Goal: Check status: Check status

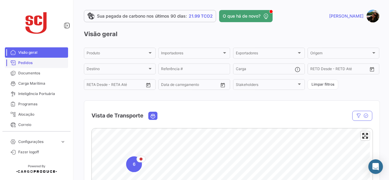
click at [46, 62] on span "Pedidos" at bounding box center [41, 62] width 47 height 5
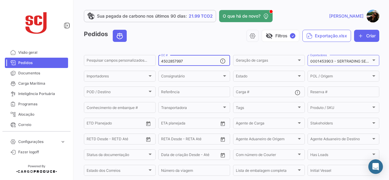
click at [194, 59] on input "4502857997" at bounding box center [190, 61] width 59 height 4
drag, startPoint x: 188, startPoint y: 62, endPoint x: 142, endPoint y: 60, distance: 45.9
click at [0, 0] on div "Pesquisar campos personalizados... 4502857997 OC # Geração de cargas Geração de…" at bounding box center [0, 0] width 0 height 0
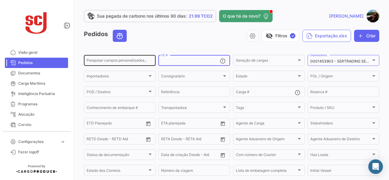
paste input "4502857998"
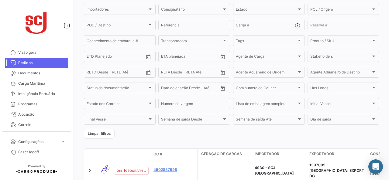
scroll to position [96, 0]
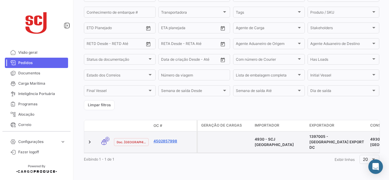
type input "4502857998"
click at [168, 139] on link "4502857998" at bounding box center [173, 140] width 41 height 5
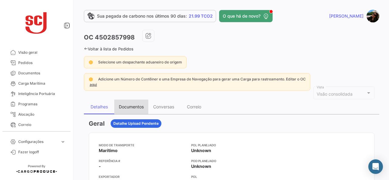
click at [136, 103] on div "Documentos" at bounding box center [131, 107] width 34 height 15
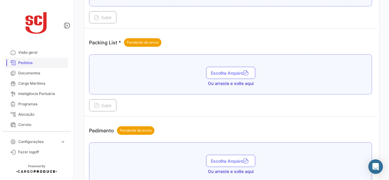
scroll to position [499, 0]
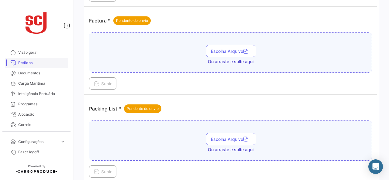
click at [40, 59] on link "Pedidos" at bounding box center [36, 63] width 63 height 10
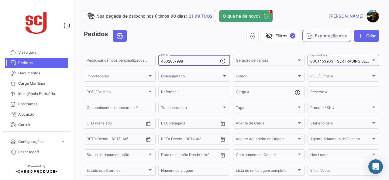
click at [195, 57] on div "4502857998 OC #" at bounding box center [190, 60] width 59 height 12
click at [185, 60] on input "4502857998" at bounding box center [190, 61] width 59 height 4
drag, startPoint x: 159, startPoint y: 63, endPoint x: 155, endPoint y: 63, distance: 4.0
click at [155, 63] on form "Pesquisar campos personalizados... 4502857998 OC # Geração de cargas Geração de…" at bounding box center [231, 129] width 295 height 151
type input "8"
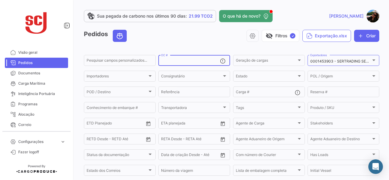
paste input "4502857999"
type input "4502857999"
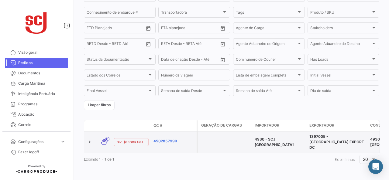
click at [161, 140] on link "4502857999" at bounding box center [173, 140] width 41 height 5
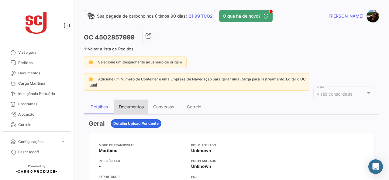
click at [123, 104] on div "Documentos" at bounding box center [131, 106] width 25 height 5
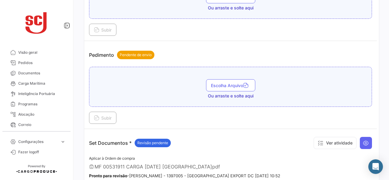
scroll to position [802, 0]
